Goal: Task Accomplishment & Management: Use online tool/utility

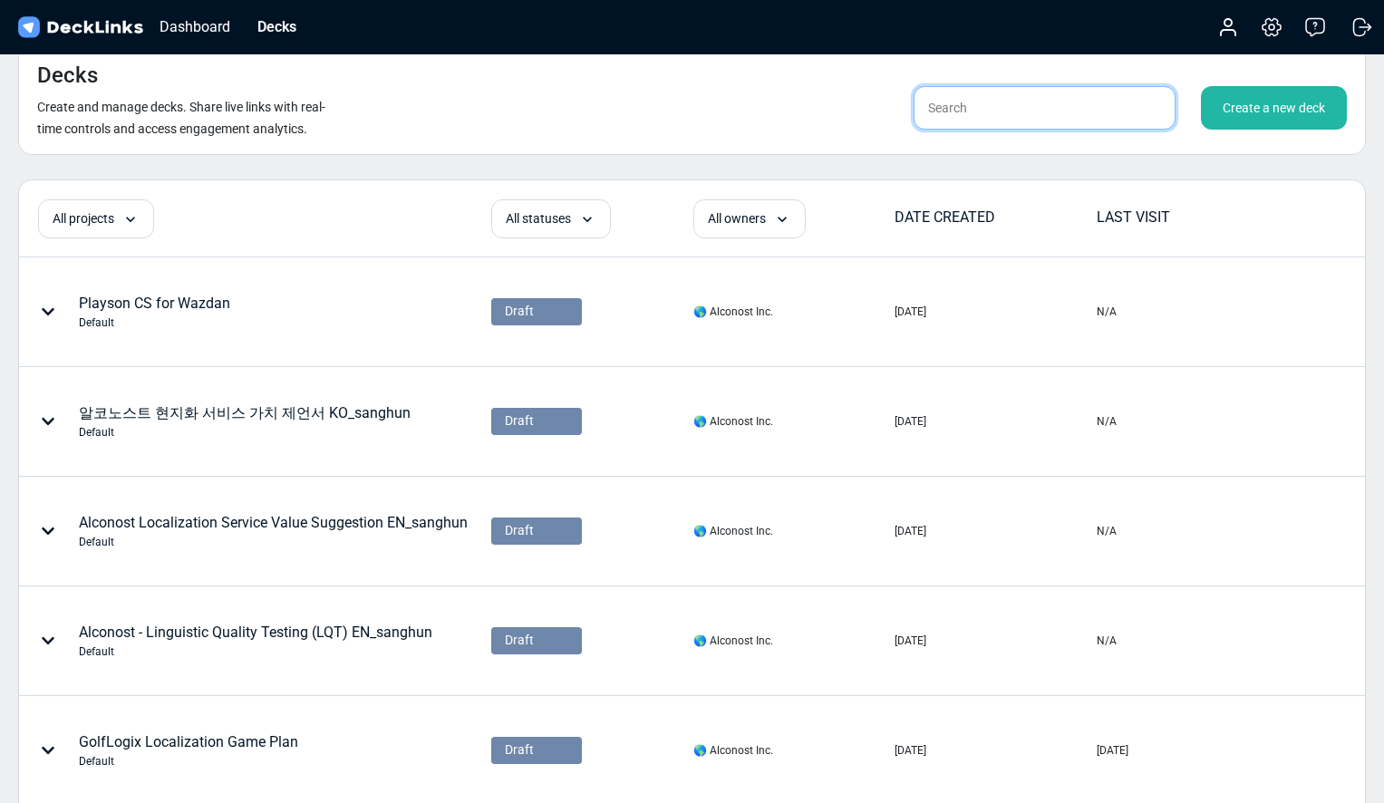
click at [977, 106] on input "text" at bounding box center [1044, 107] width 262 height 43
type input "nb"
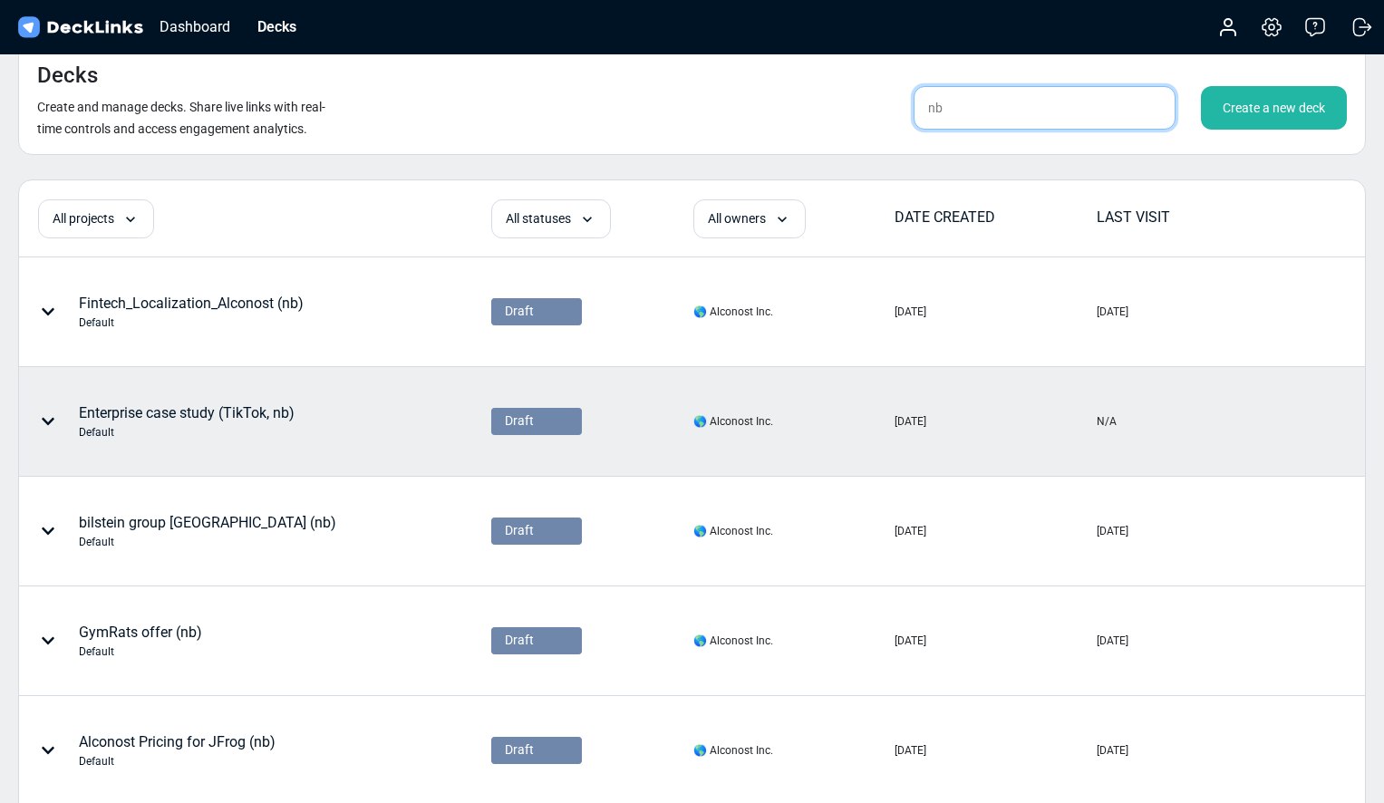
scroll to position [30, 0]
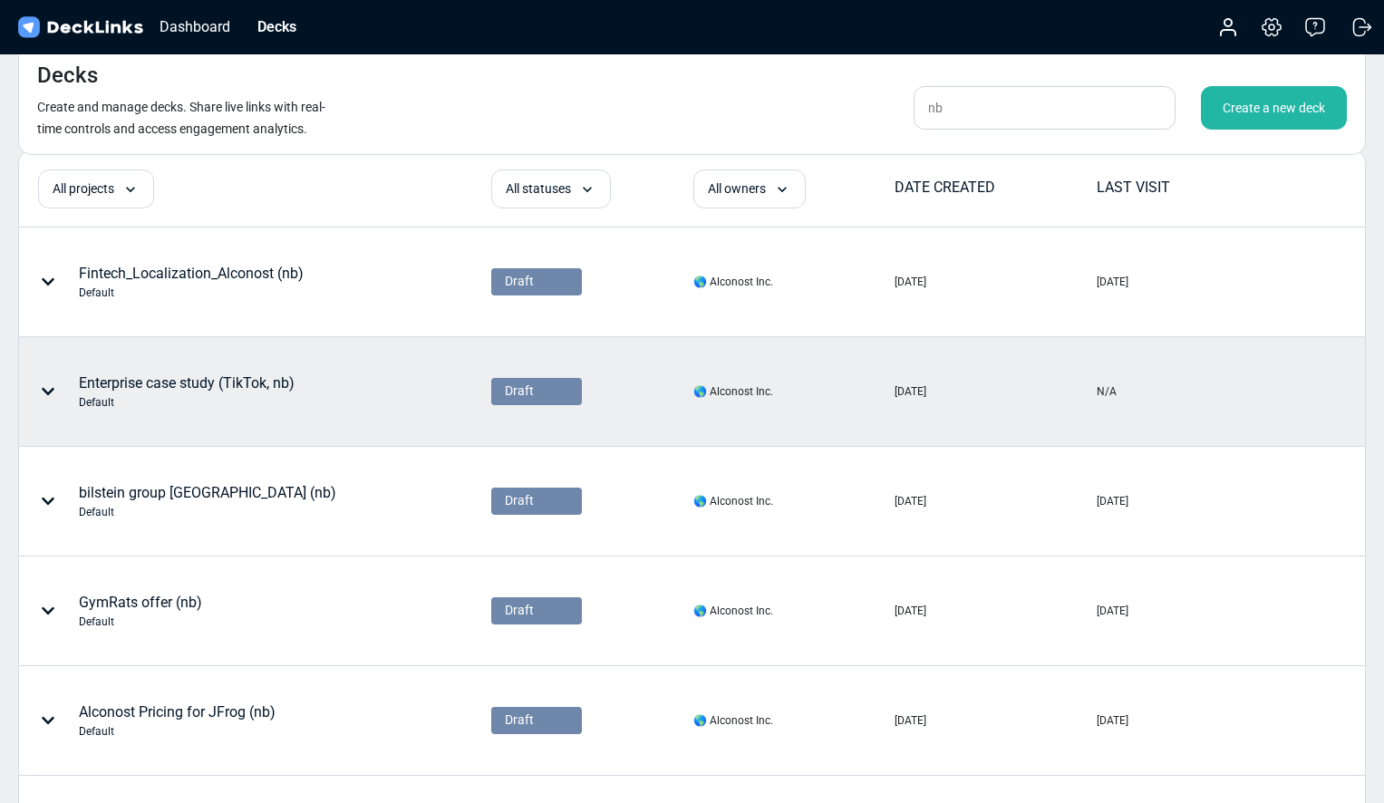
click at [323, 390] on div "Enterprise case study (TikTok, nb) Default" at bounding box center [196, 391] width 352 height 54
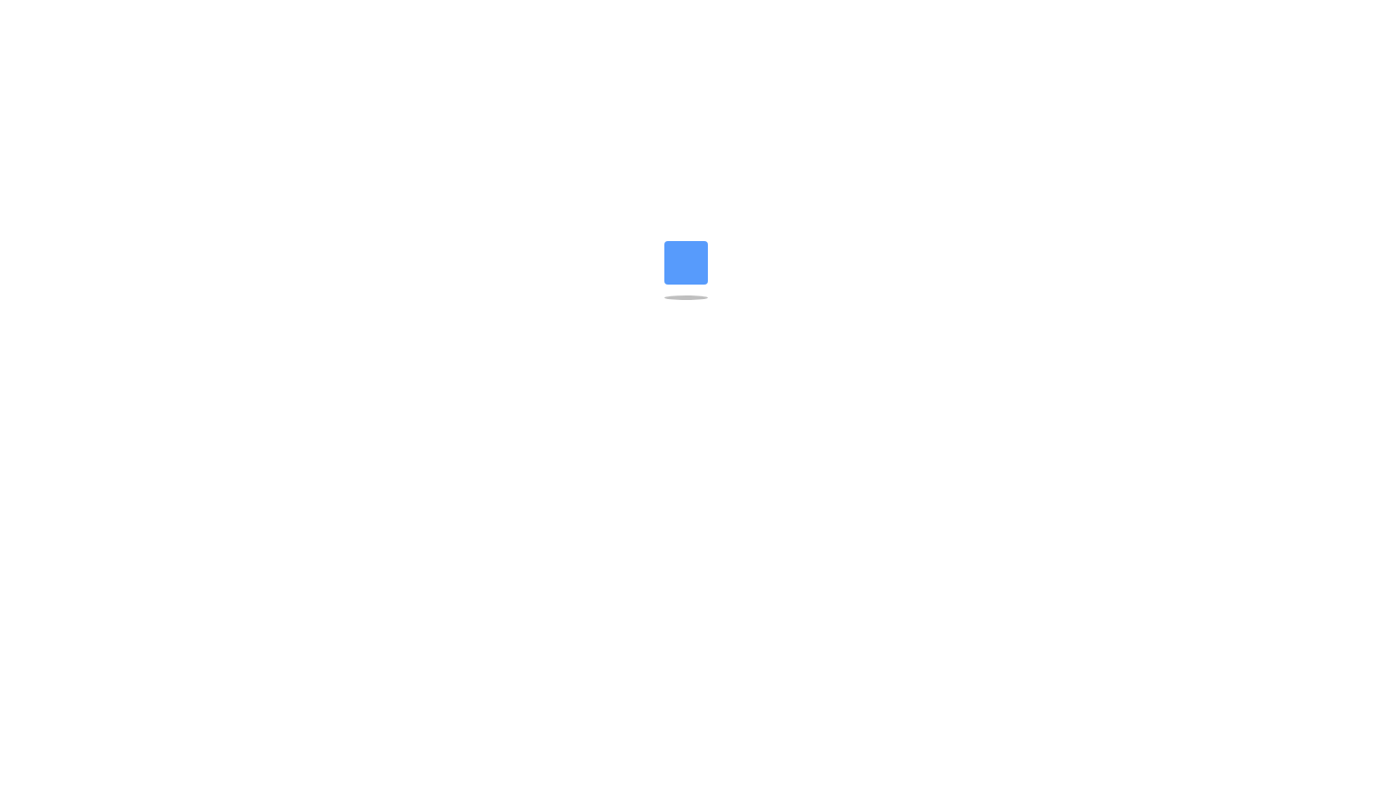
click at [323, 22] on html "Messenger Your conversations will go here Select a conversation Notifications D…" at bounding box center [692, 11] width 1384 height 22
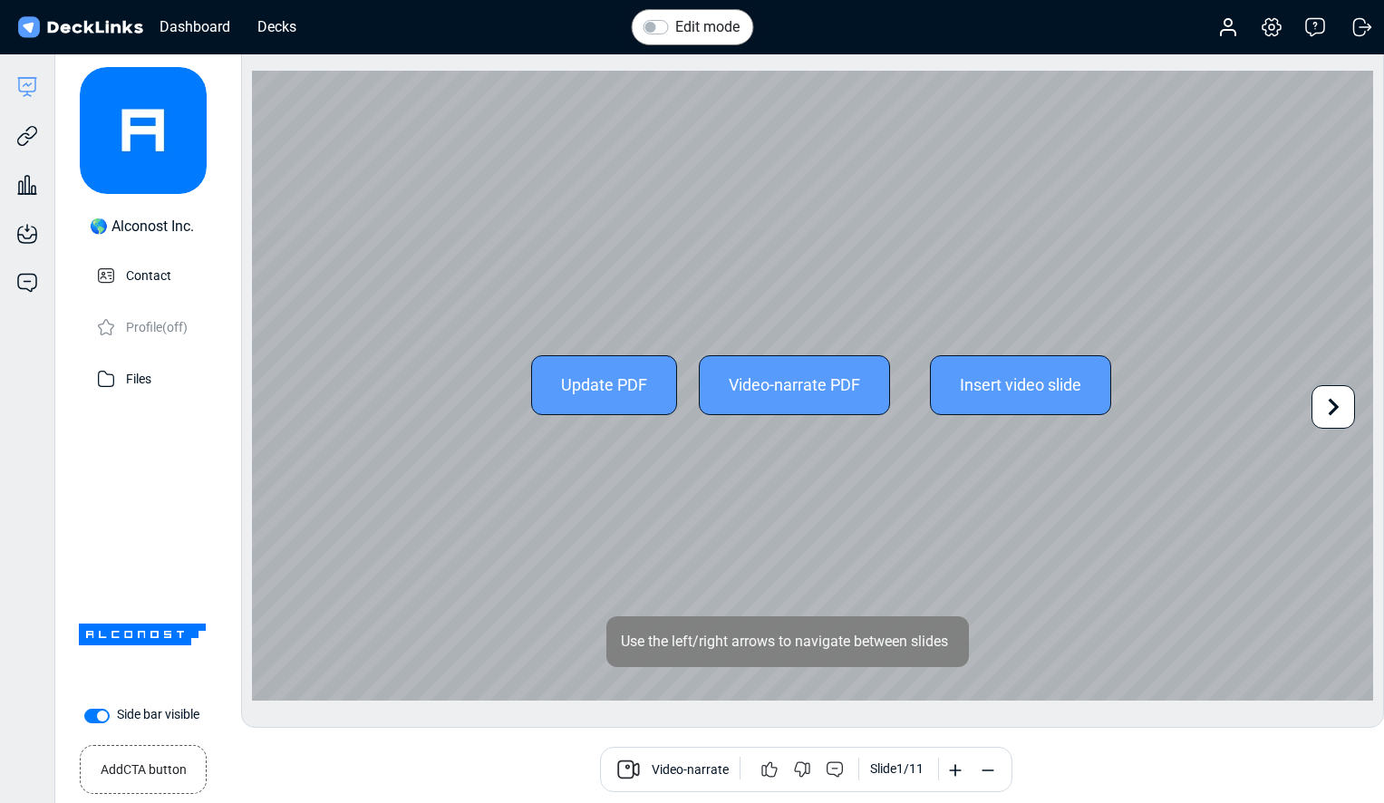
click at [1338, 408] on icon at bounding box center [1333, 407] width 34 height 34
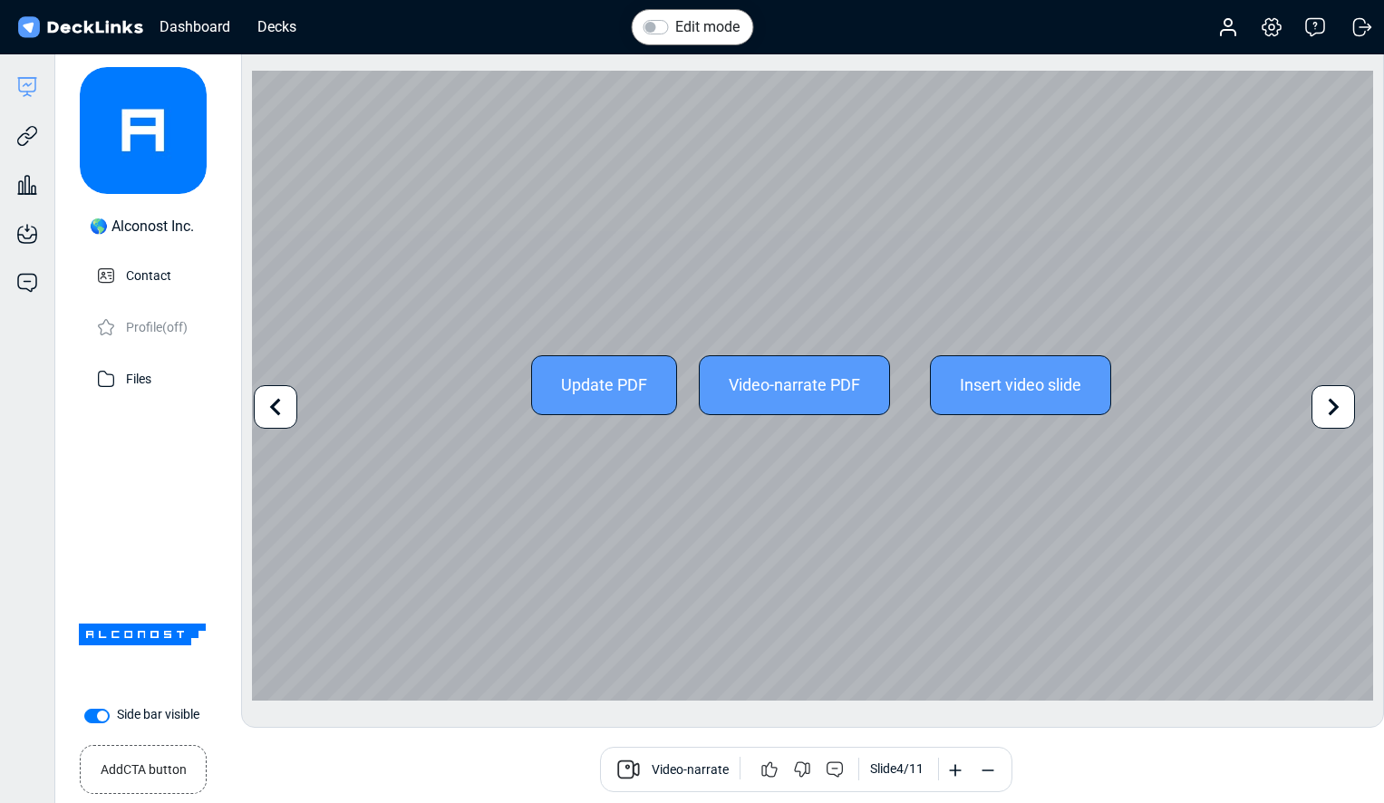
click at [1338, 408] on icon at bounding box center [1333, 407] width 34 height 34
click at [269, 416] on icon at bounding box center [275, 407] width 34 height 34
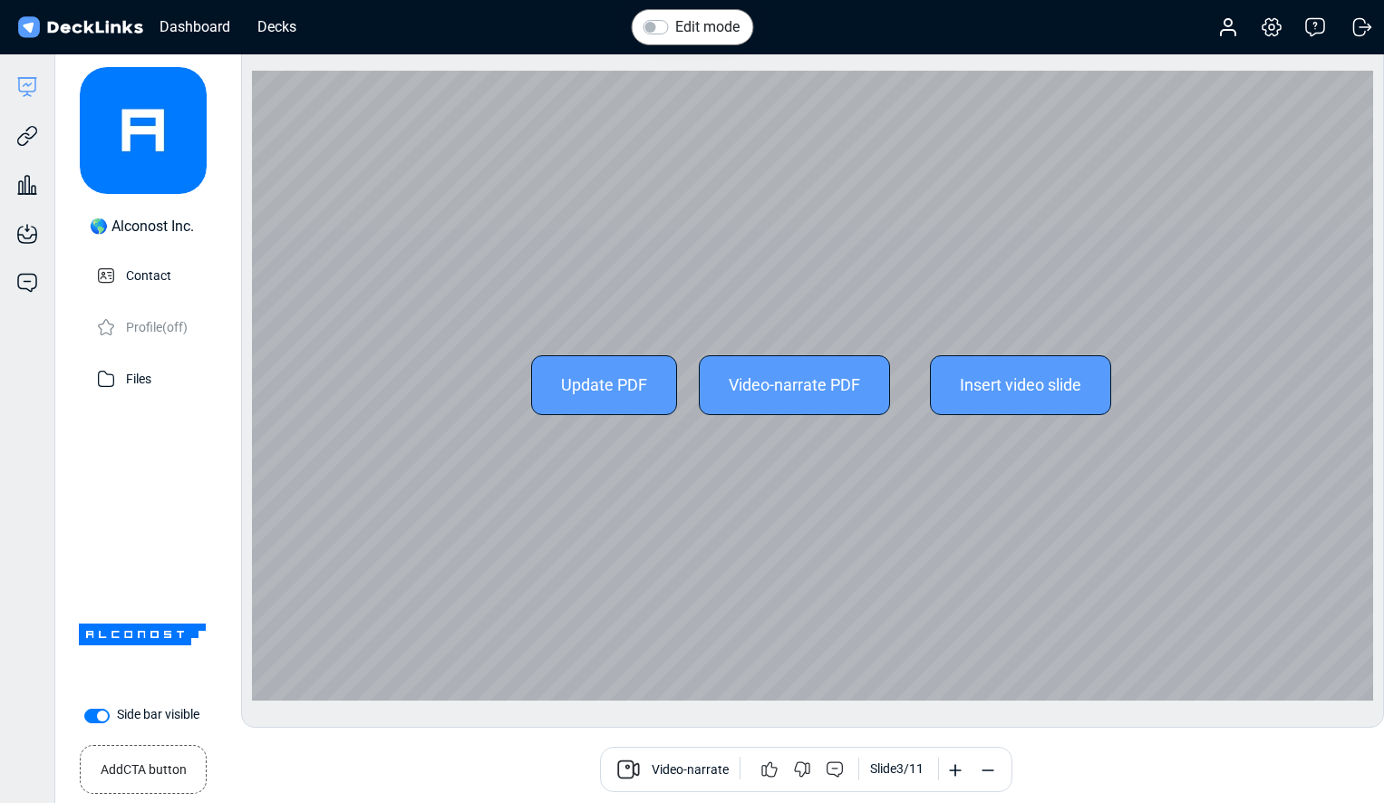
click at [269, 416] on div "Update PDF Video-narrate PDF Insert video slide Use the left/right arrows to na…" at bounding box center [812, 386] width 1121 height 631
click at [1335, 405] on icon at bounding box center [1333, 407] width 11 height 17
click at [1338, 405] on icon at bounding box center [1333, 407] width 34 height 34
click at [1338, 405] on div "Update PDF Video-narrate PDF Insert video slide Use the left/right arrows to na…" at bounding box center [812, 386] width 1121 height 631
click at [1334, 405] on icon at bounding box center [1333, 407] width 11 height 17
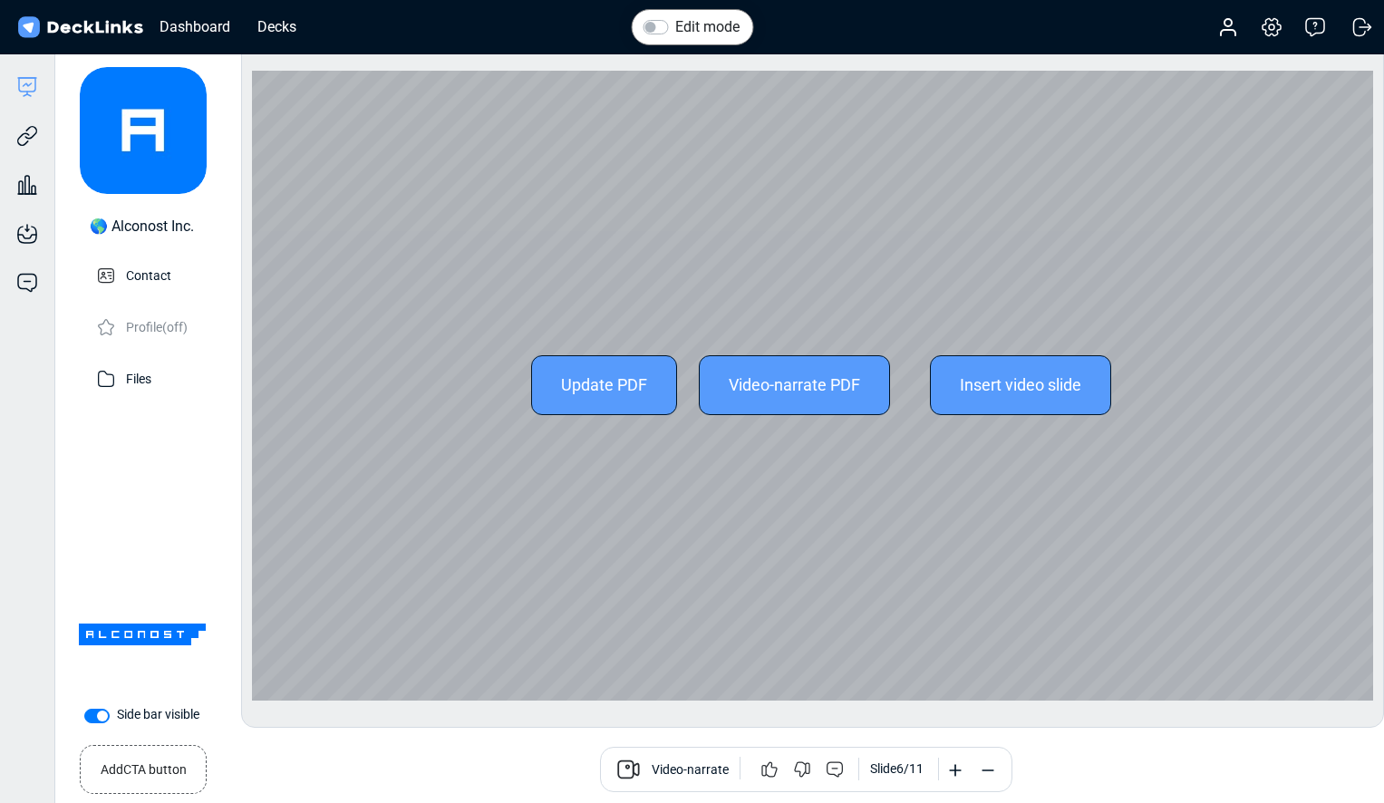
click at [1334, 405] on div "Update PDF Video-narrate PDF Insert video slide Use the left/right arrows to na…" at bounding box center [812, 386] width 1121 height 631
click at [1334, 405] on icon at bounding box center [1333, 407] width 11 height 17
click at [1334, 405] on div "Update PDF Video-narrate PDF Insert video slide Use the left/right arrows to na…" at bounding box center [812, 386] width 1121 height 631
click at [1334, 405] on icon at bounding box center [1333, 407] width 11 height 17
click at [284, 400] on icon at bounding box center [275, 407] width 34 height 34
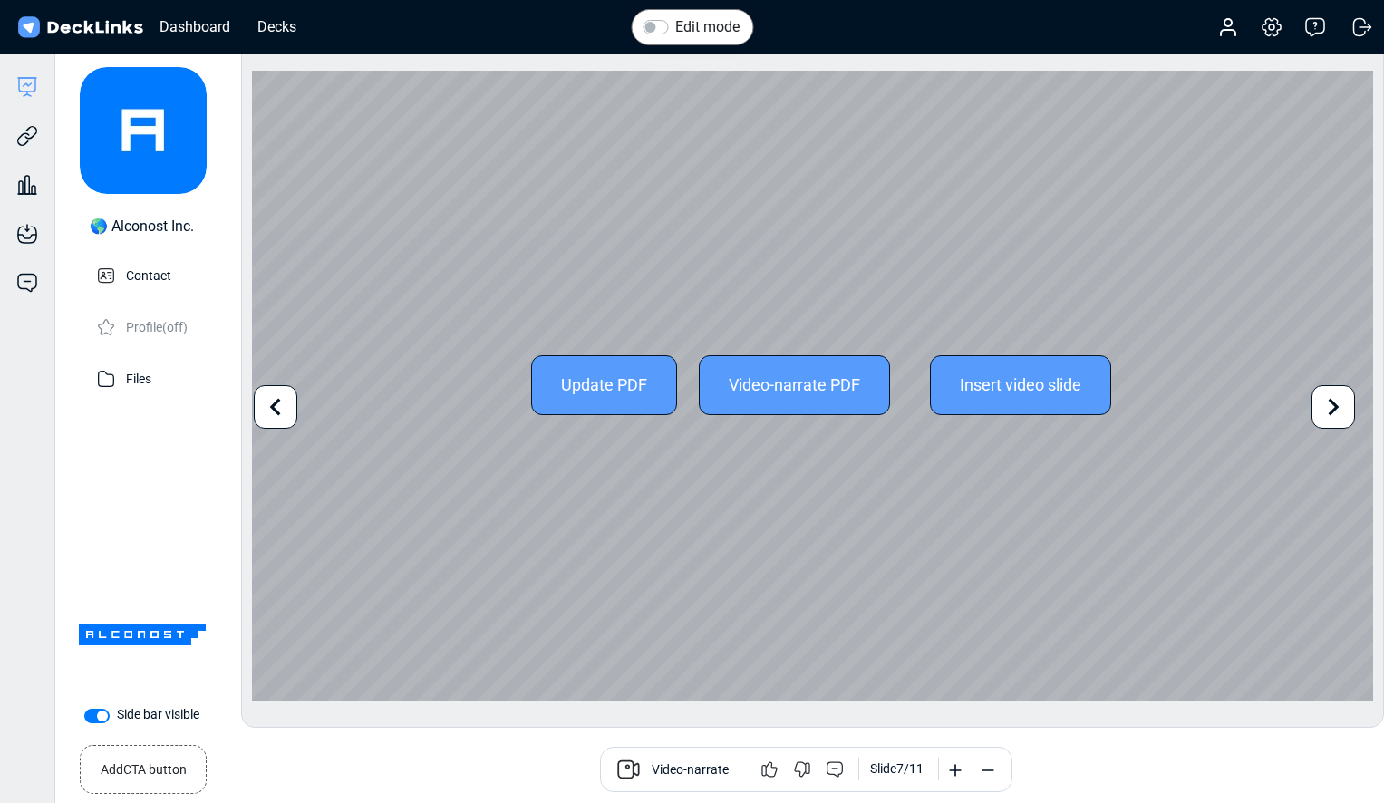
click at [284, 400] on icon at bounding box center [275, 407] width 34 height 34
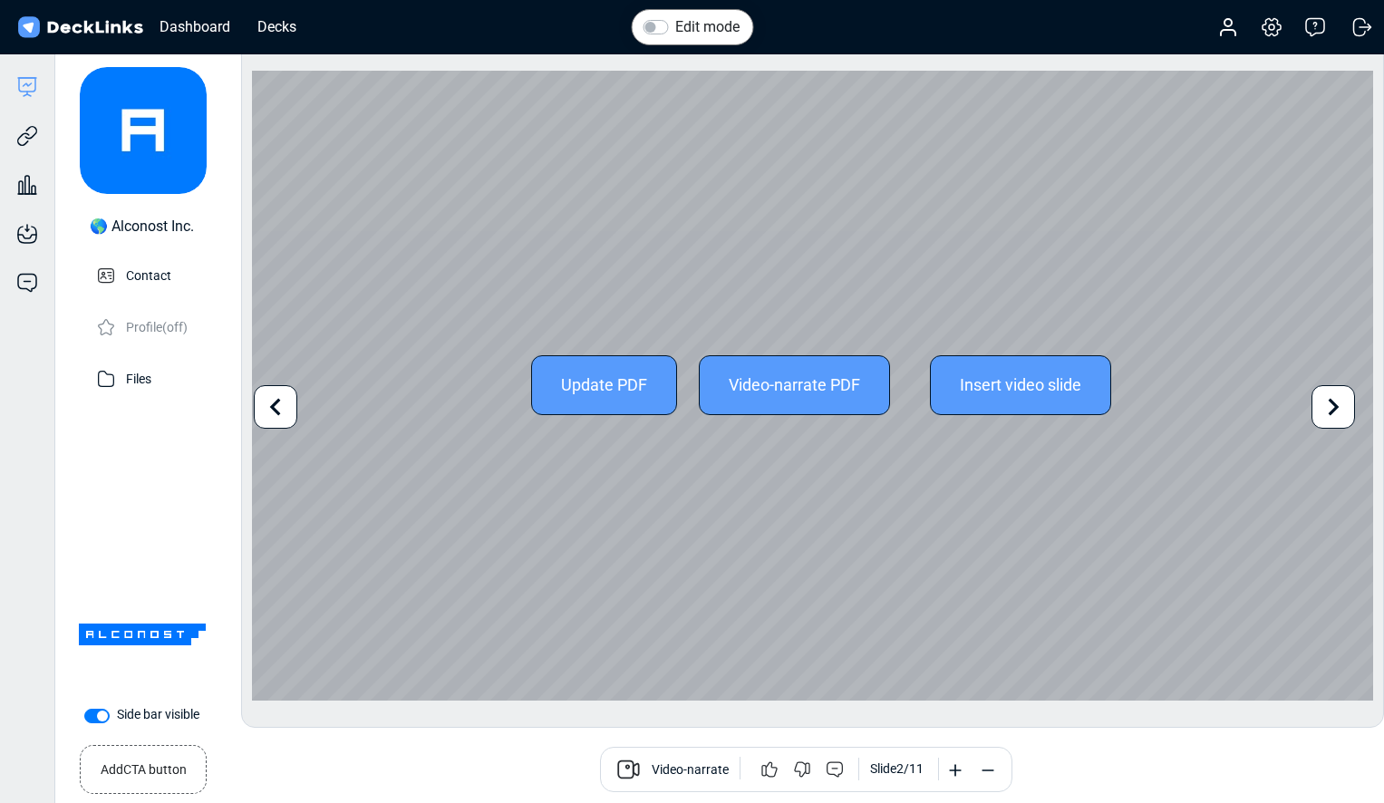
click at [284, 400] on icon at bounding box center [275, 407] width 34 height 34
click at [1344, 397] on icon at bounding box center [1333, 407] width 34 height 34
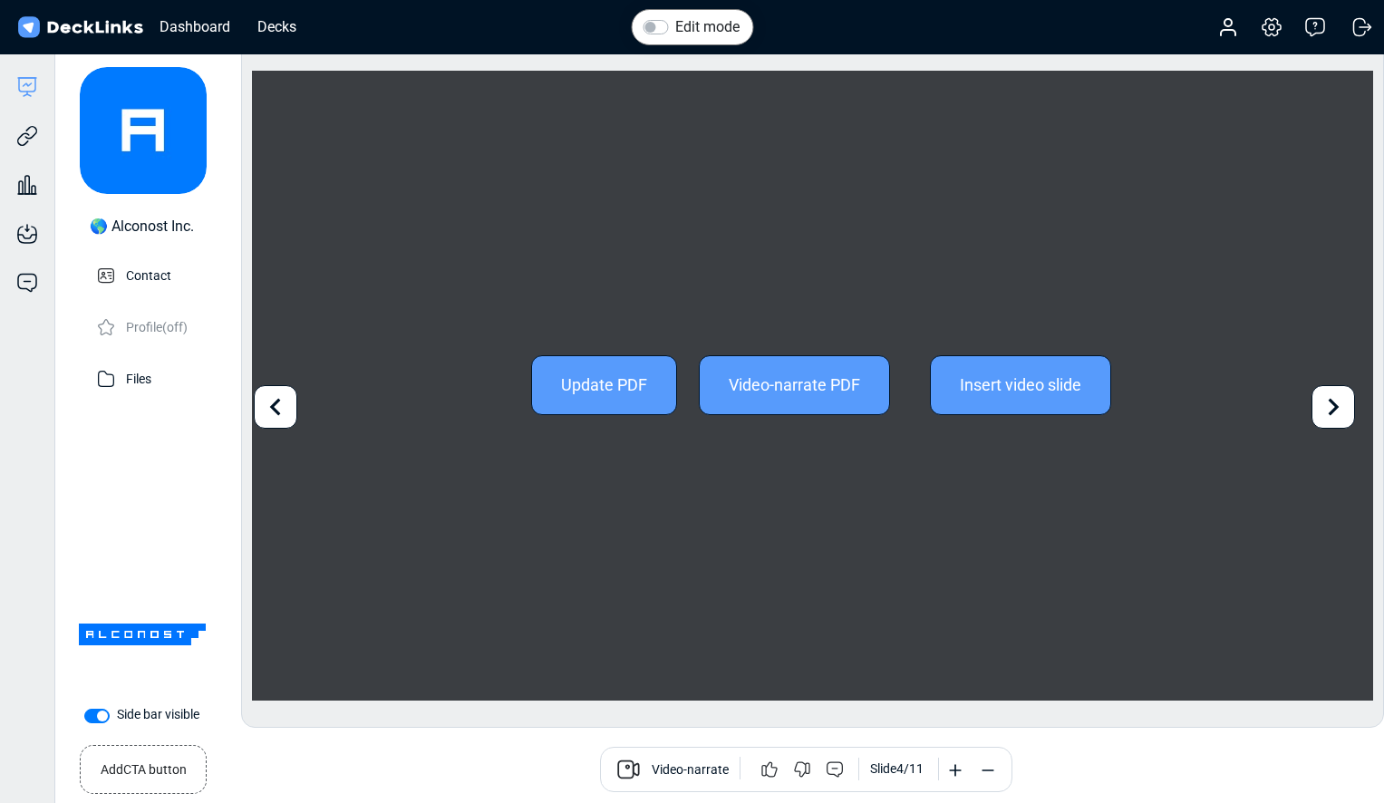
click at [1344, 397] on icon at bounding box center [1333, 407] width 34 height 34
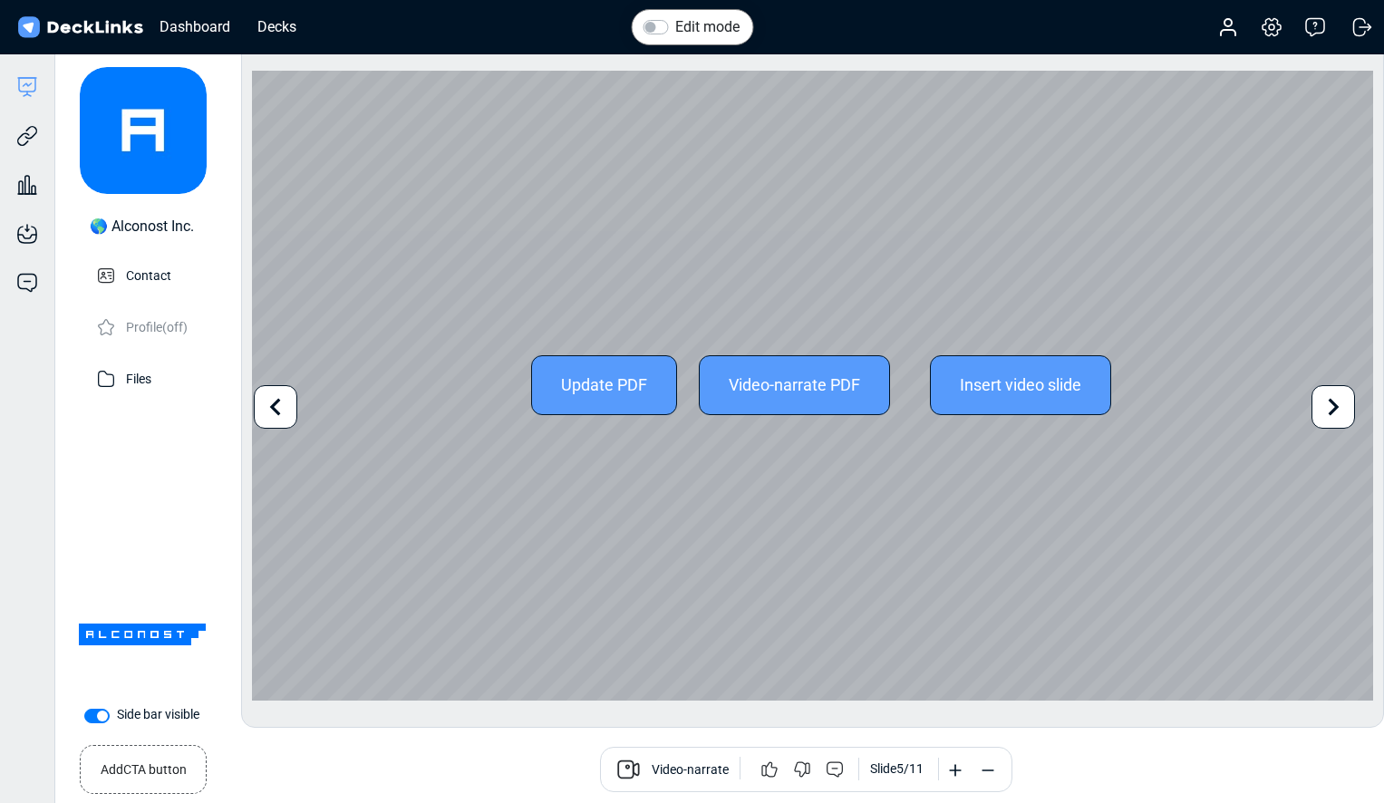
click at [1344, 397] on icon at bounding box center [1333, 407] width 34 height 34
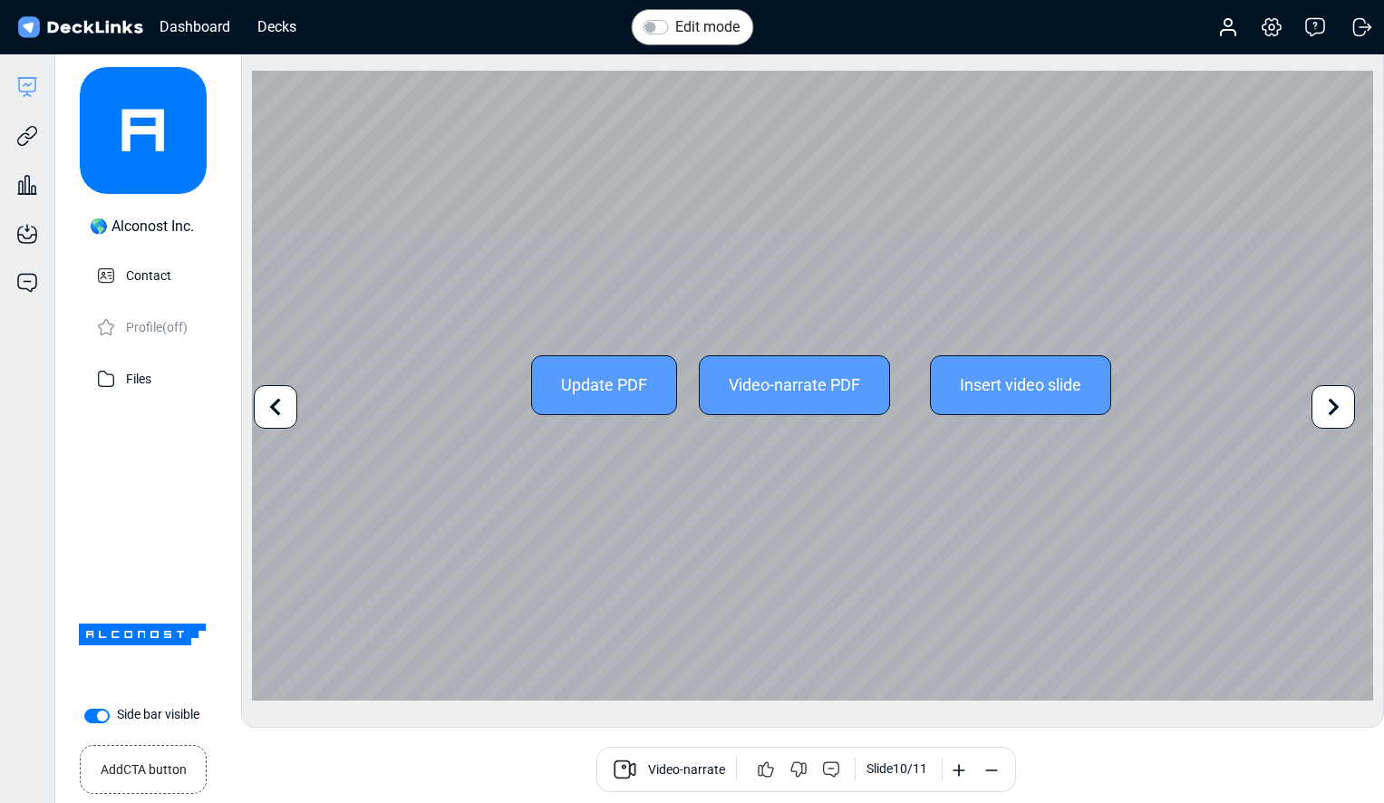
click at [1344, 397] on icon at bounding box center [1333, 407] width 34 height 34
